Goal: Task Accomplishment & Management: Manage account settings

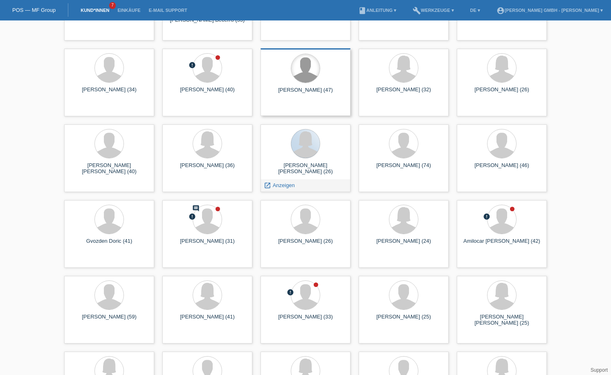
scroll to position [164, 0]
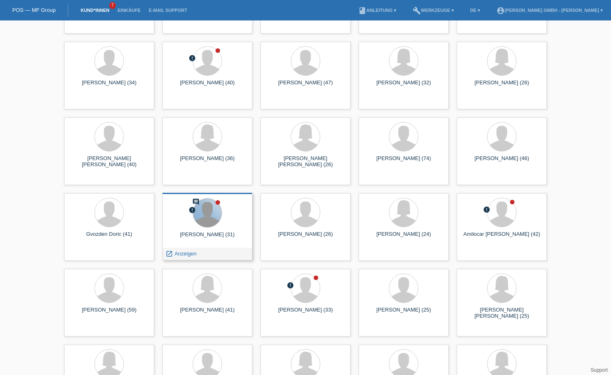
click at [209, 221] on div at bounding box center [207, 213] width 29 height 29
click at [179, 254] on span "Anzeigen" at bounding box center [186, 253] width 22 height 6
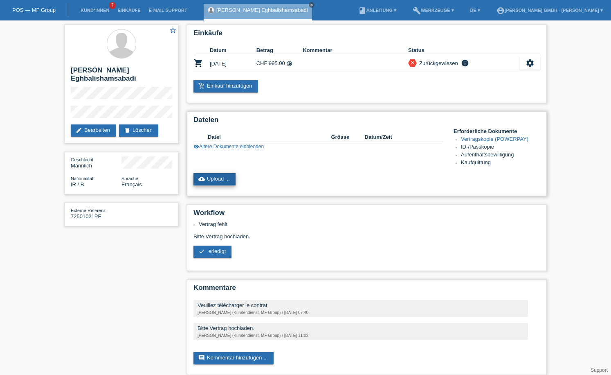
click at [218, 176] on link "cloud_upload Upload ..." at bounding box center [215, 179] width 42 height 12
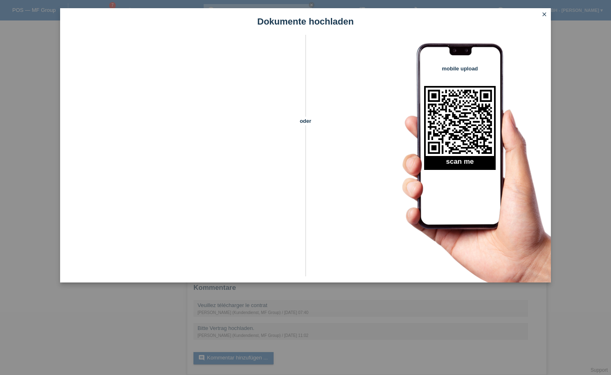
click at [541, 16] on icon "close" at bounding box center [544, 14] width 7 height 7
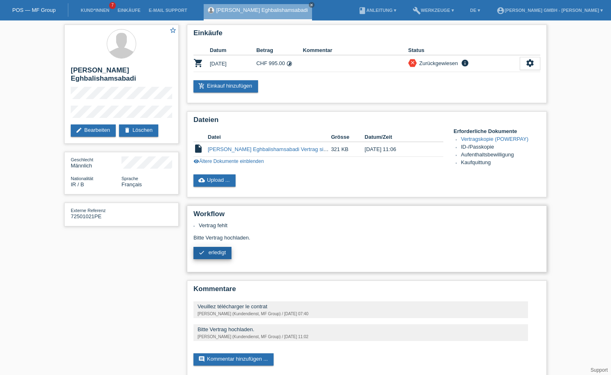
click at [224, 250] on span "erledigt" at bounding box center [218, 252] width 18 height 6
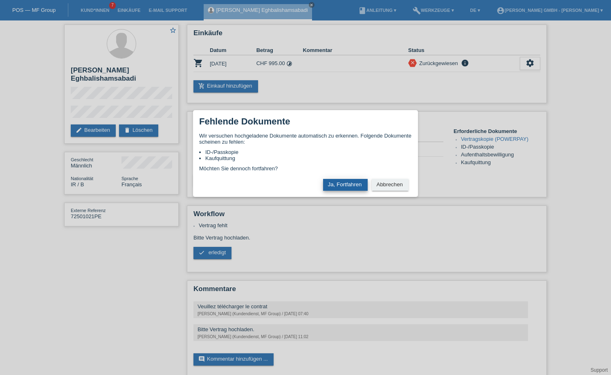
click at [347, 183] on button "Ja, Fortfahren" at bounding box center [345, 185] width 45 height 12
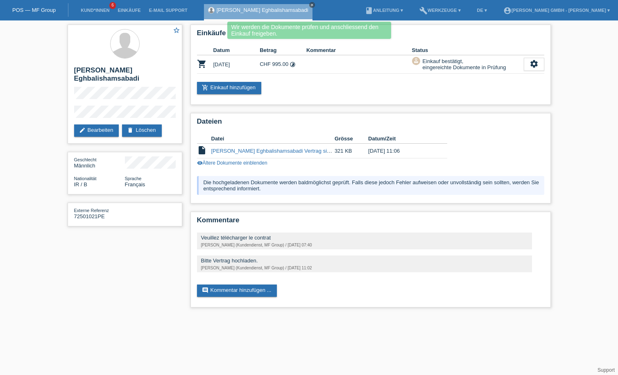
click at [310, 5] on icon "close" at bounding box center [312, 5] width 4 height 4
click at [91, 8] on link "Kund*innen" at bounding box center [95, 10] width 37 height 5
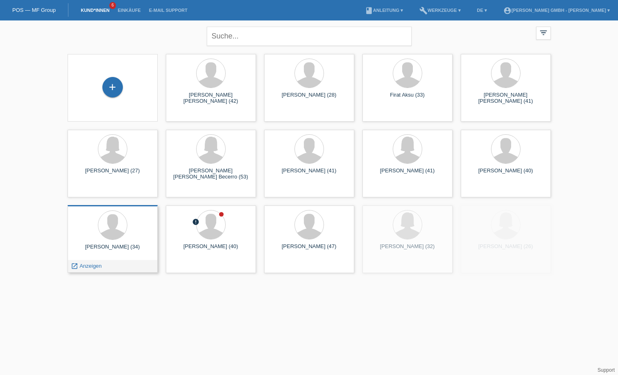
click at [80, 235] on div at bounding box center [112, 225] width 77 height 31
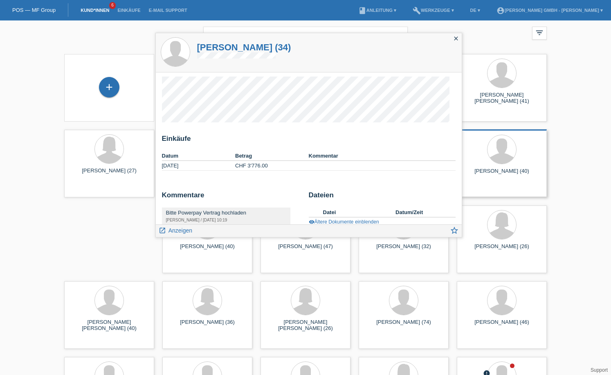
drag, startPoint x: 458, startPoint y: 40, endPoint x: 533, endPoint y: 133, distance: 119.9
click at [457, 40] on icon "close" at bounding box center [456, 38] width 7 height 7
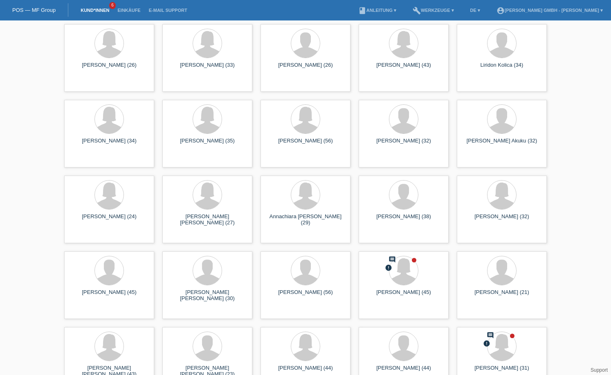
scroll to position [573, 0]
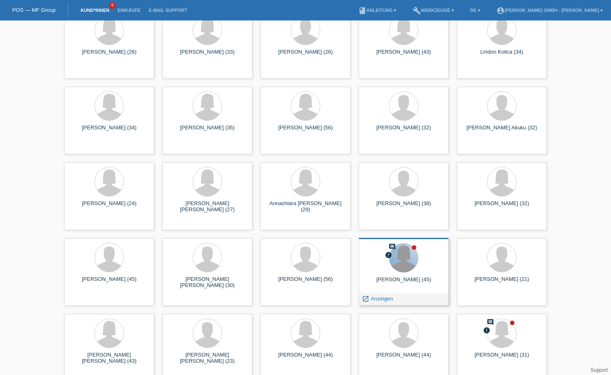
click at [408, 257] on div at bounding box center [404, 258] width 29 height 29
click at [379, 296] on span "Anzeigen" at bounding box center [382, 299] width 22 height 6
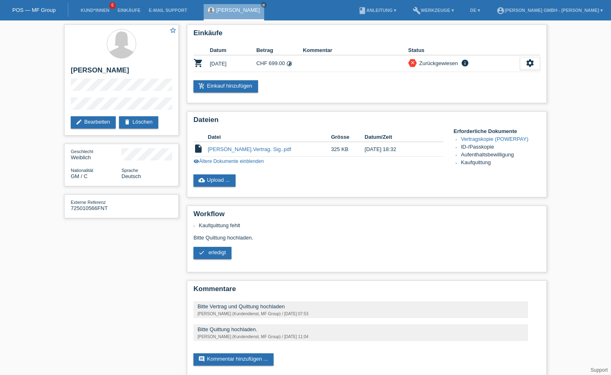
click at [75, 327] on div "star_border Fatou Nagib Touray edit Bearbeiten delete Löschen Geschlecht Weibli…" at bounding box center [305, 202] width 491 height 364
click at [216, 180] on link "cloud_upload Upload ..." at bounding box center [215, 180] width 42 height 12
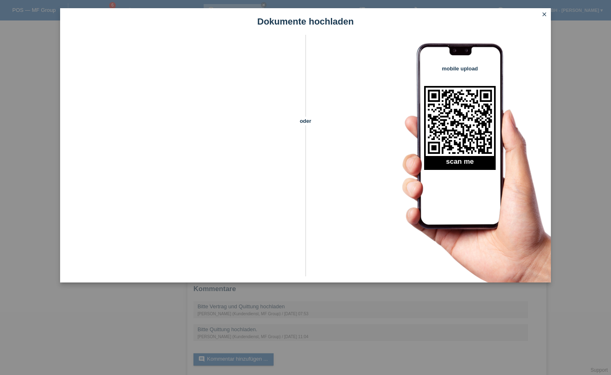
click at [546, 16] on icon "close" at bounding box center [544, 14] width 7 height 7
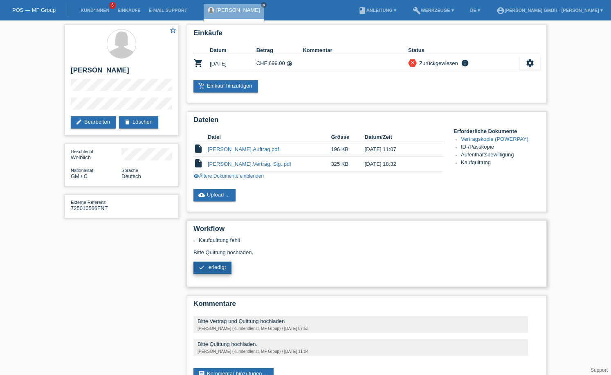
click at [219, 266] on span "erledigt" at bounding box center [218, 267] width 18 height 6
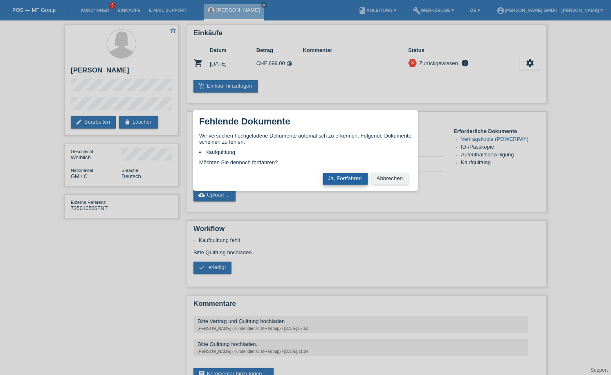
click at [328, 178] on button "Ja, Fortfahren" at bounding box center [345, 179] width 45 height 12
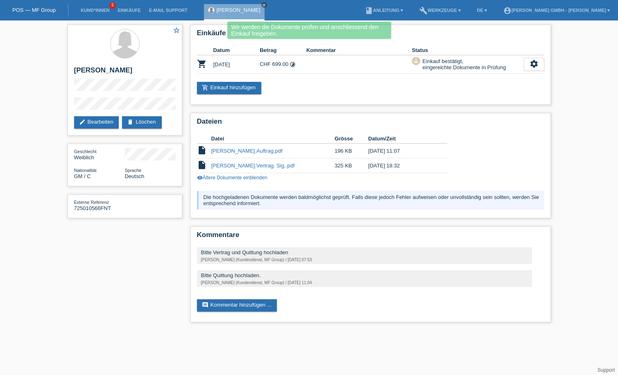
click at [266, 5] on icon "close" at bounding box center [264, 5] width 4 height 4
click at [79, 10] on link "Kund*innen" at bounding box center [95, 10] width 37 height 5
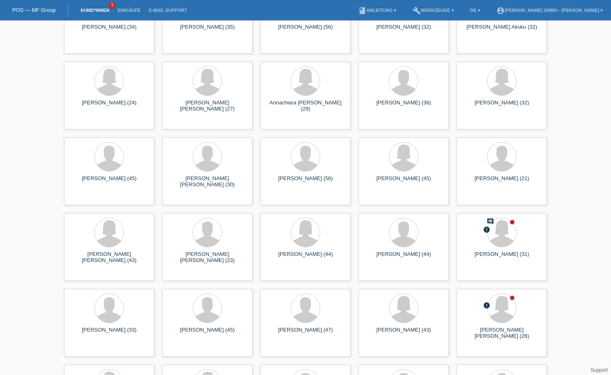
scroll to position [737, 0]
